Goal: Check status: Check status

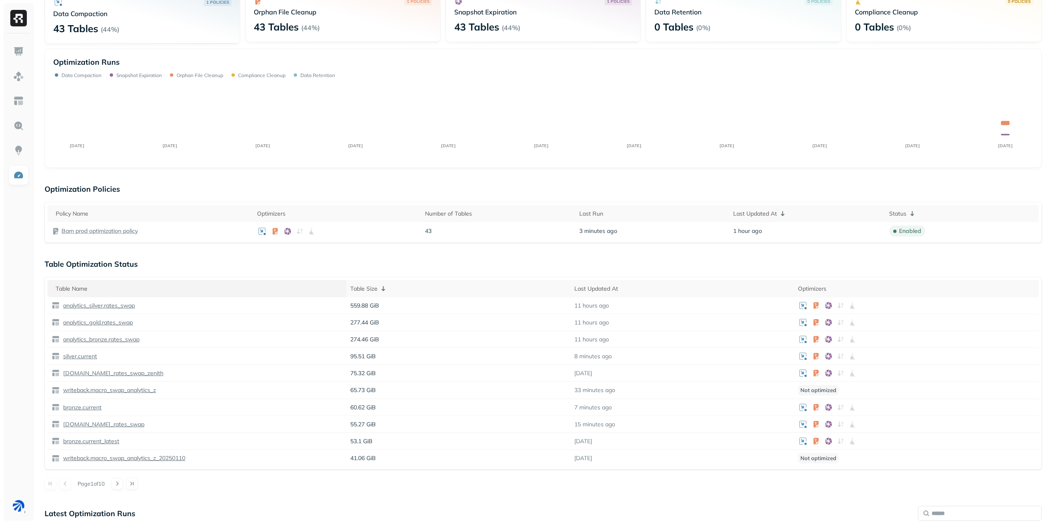
scroll to position [69, 0]
click at [160, 267] on p "Table Optimization Status" at bounding box center [543, 264] width 997 height 9
click at [82, 305] on p "bronze.current" at bounding box center [81, 306] width 40 height 8
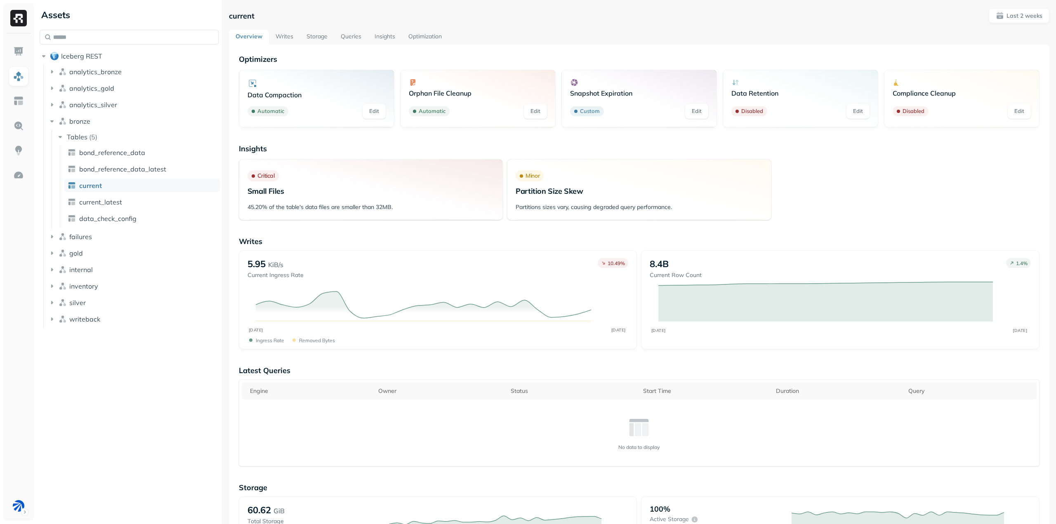
click at [432, 33] on link "Optimization" at bounding box center [425, 37] width 47 height 15
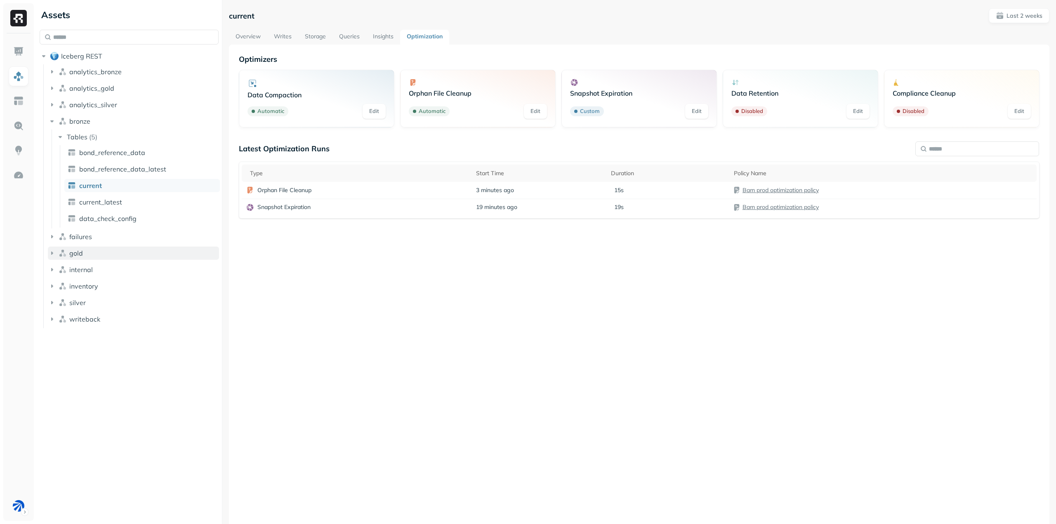
click at [51, 255] on icon "button" at bounding box center [52, 253] width 8 height 8
click at [81, 272] on span "Tables" at bounding box center [77, 269] width 21 height 8
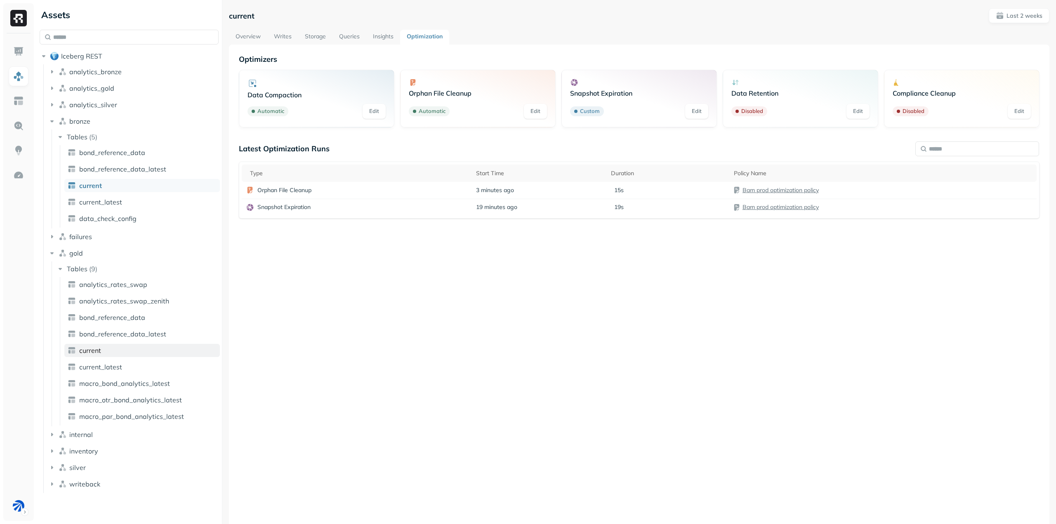
click at [102, 352] on link "current" at bounding box center [142, 350] width 156 height 13
click at [364, 272] on div "Latest Optimization Runs Type Start Time Duration Policy Name Orphan File Clean…" at bounding box center [639, 258] width 801 height 229
click at [61, 468] on img "button" at bounding box center [63, 468] width 8 height 8
click at [85, 482] on span "Tables" at bounding box center [77, 483] width 21 height 8
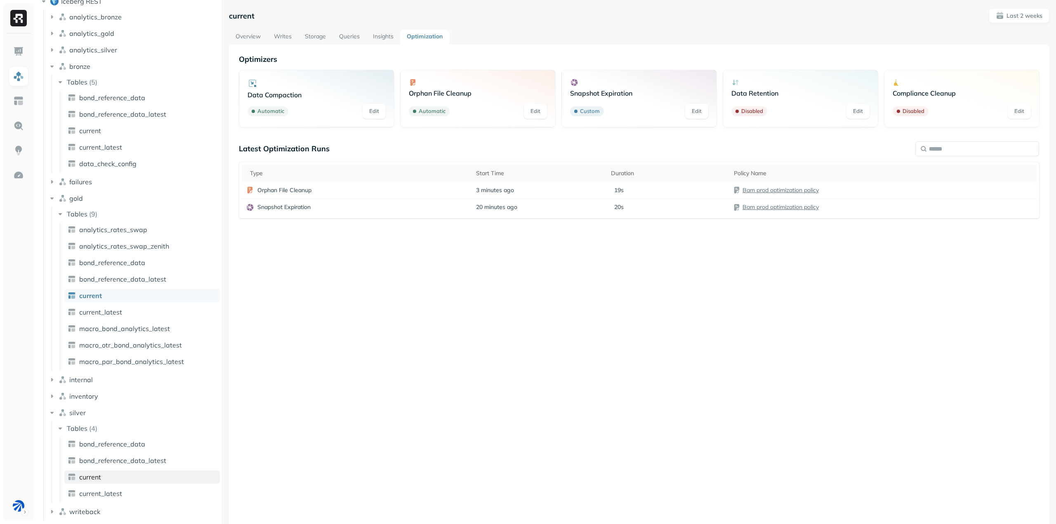
click at [101, 477] on span "current" at bounding box center [90, 477] width 22 height 8
click at [381, 350] on div "Latest Optimization Runs Type Start Time Duration Policy Name Snapshot Expirati…" at bounding box center [639, 258] width 801 height 229
click at [423, 331] on div "Latest Optimization Runs Type Start Time Duration Policy Name Snapshot Expirati…" at bounding box center [639, 258] width 801 height 229
click at [390, 342] on div "Latest Optimization Runs Type Start Time Duration Policy Name Snapshot Expirati…" at bounding box center [639, 258] width 801 height 229
click at [523, 312] on div "Latest Optimization Runs Type Start Time Duration Policy Name Snapshot Expirati…" at bounding box center [639, 258] width 801 height 229
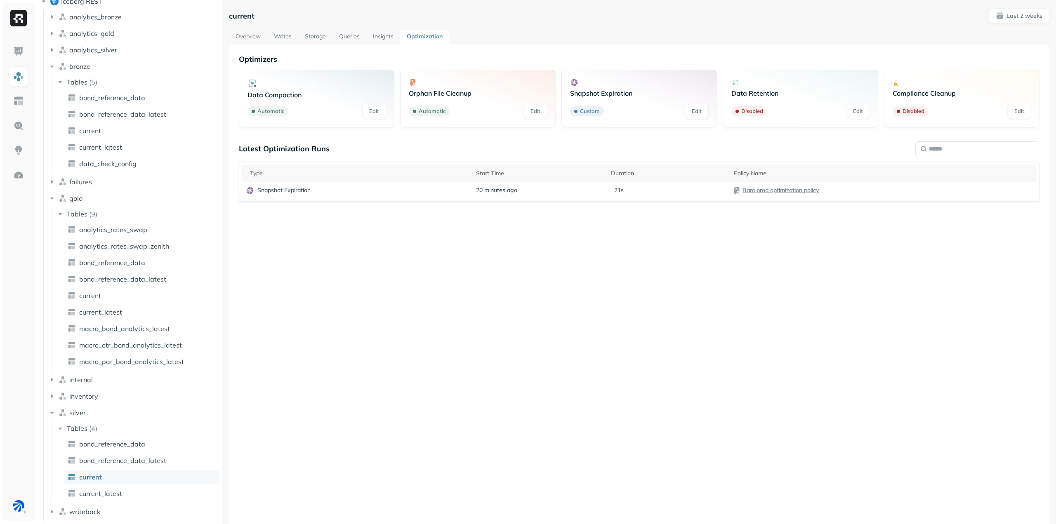
click at [543, 341] on div "Latest Optimization Runs Type Start Time Duration Policy Name Snapshot Expirati…" at bounding box center [639, 258] width 801 height 229
click at [503, 412] on div "Optimizers Data Compaction Automatic Edit Orphan File Cleanup Automatic Edit Sn…" at bounding box center [639, 307] width 821 height 524
